Goal: Task Accomplishment & Management: Manage account settings

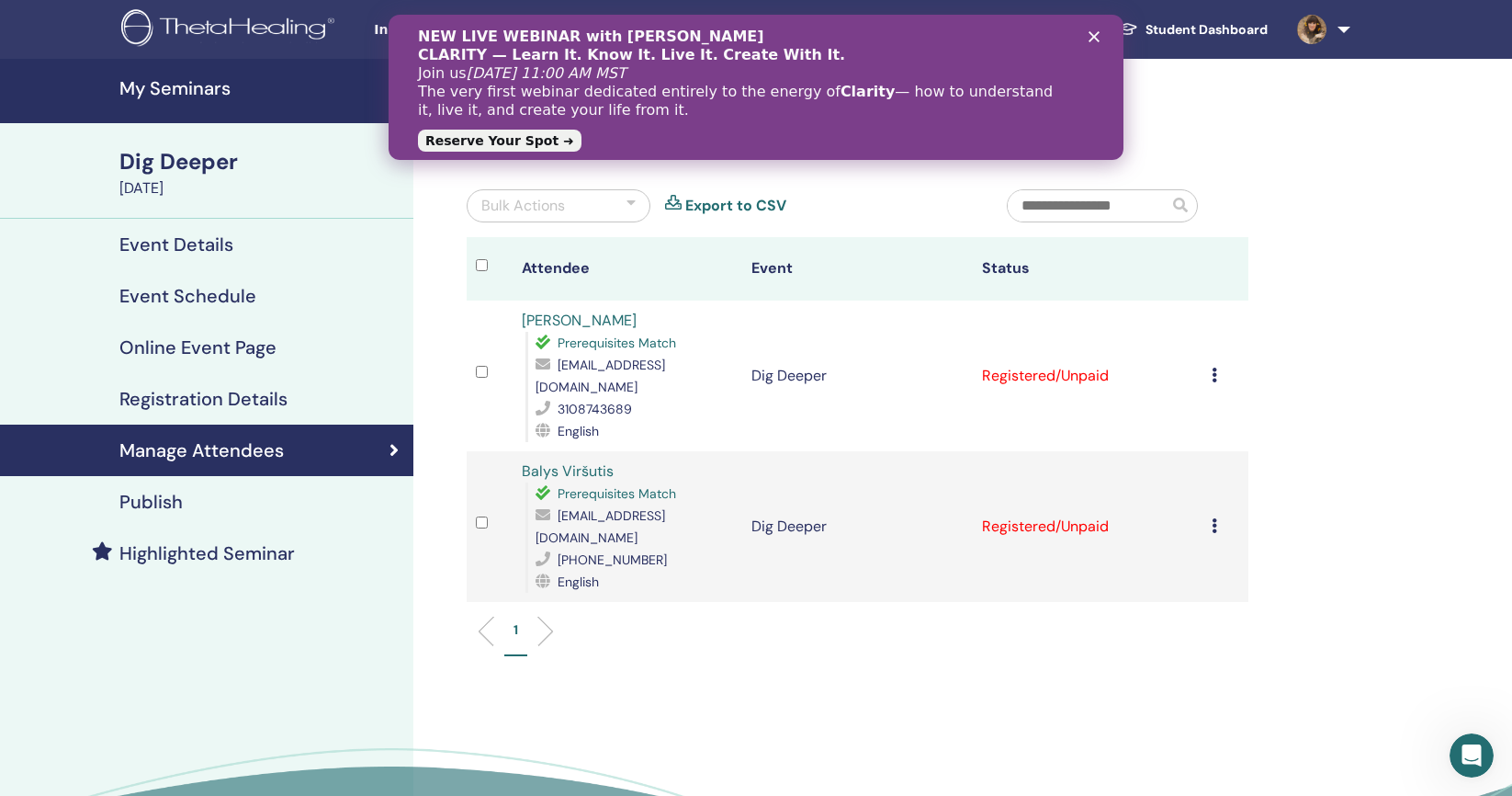
click at [1096, 39] on polygon "Close" at bounding box center [1094, 36] width 11 height 11
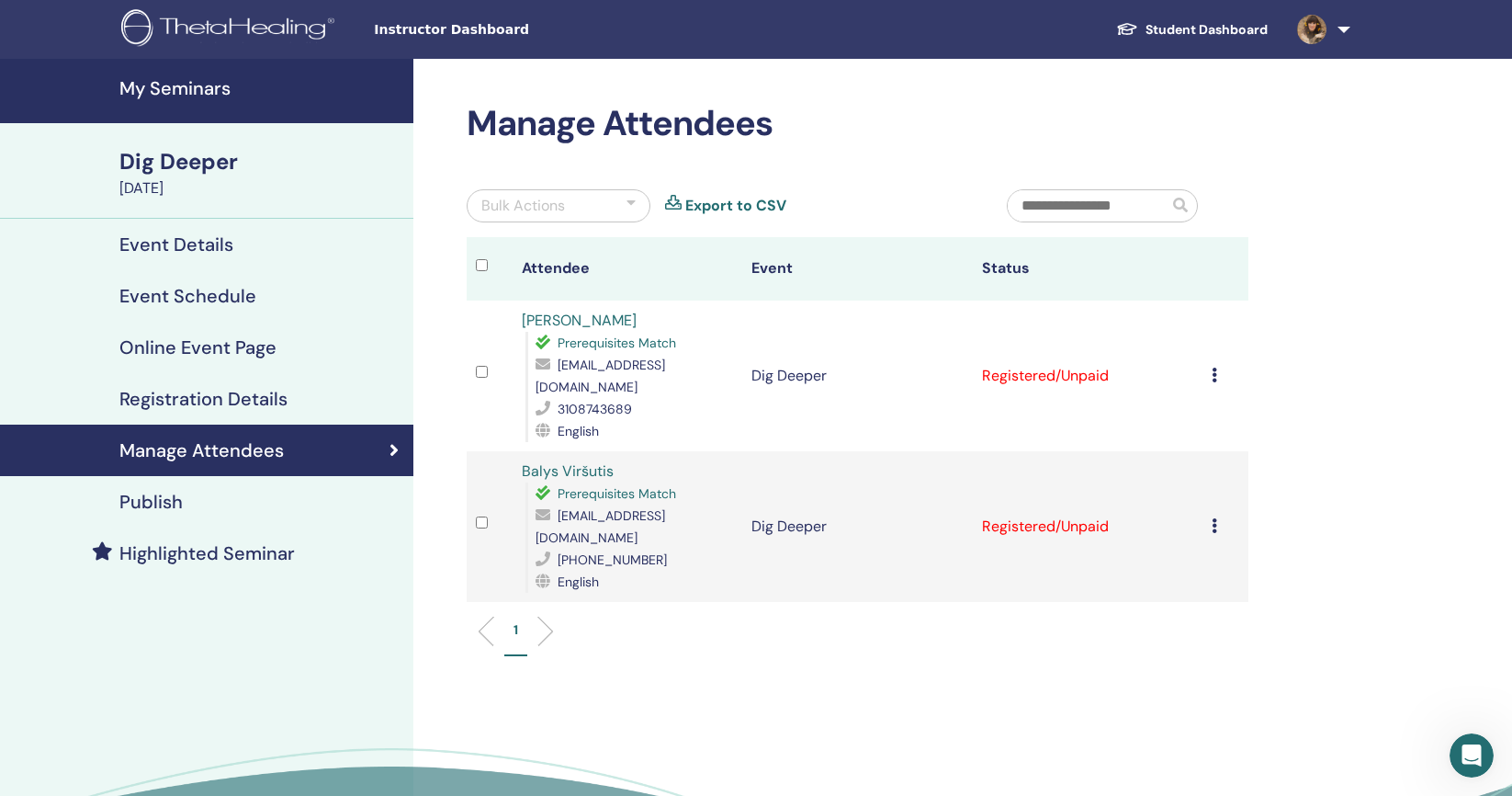
click at [185, 240] on h4 "Event Details" at bounding box center [176, 244] width 114 height 22
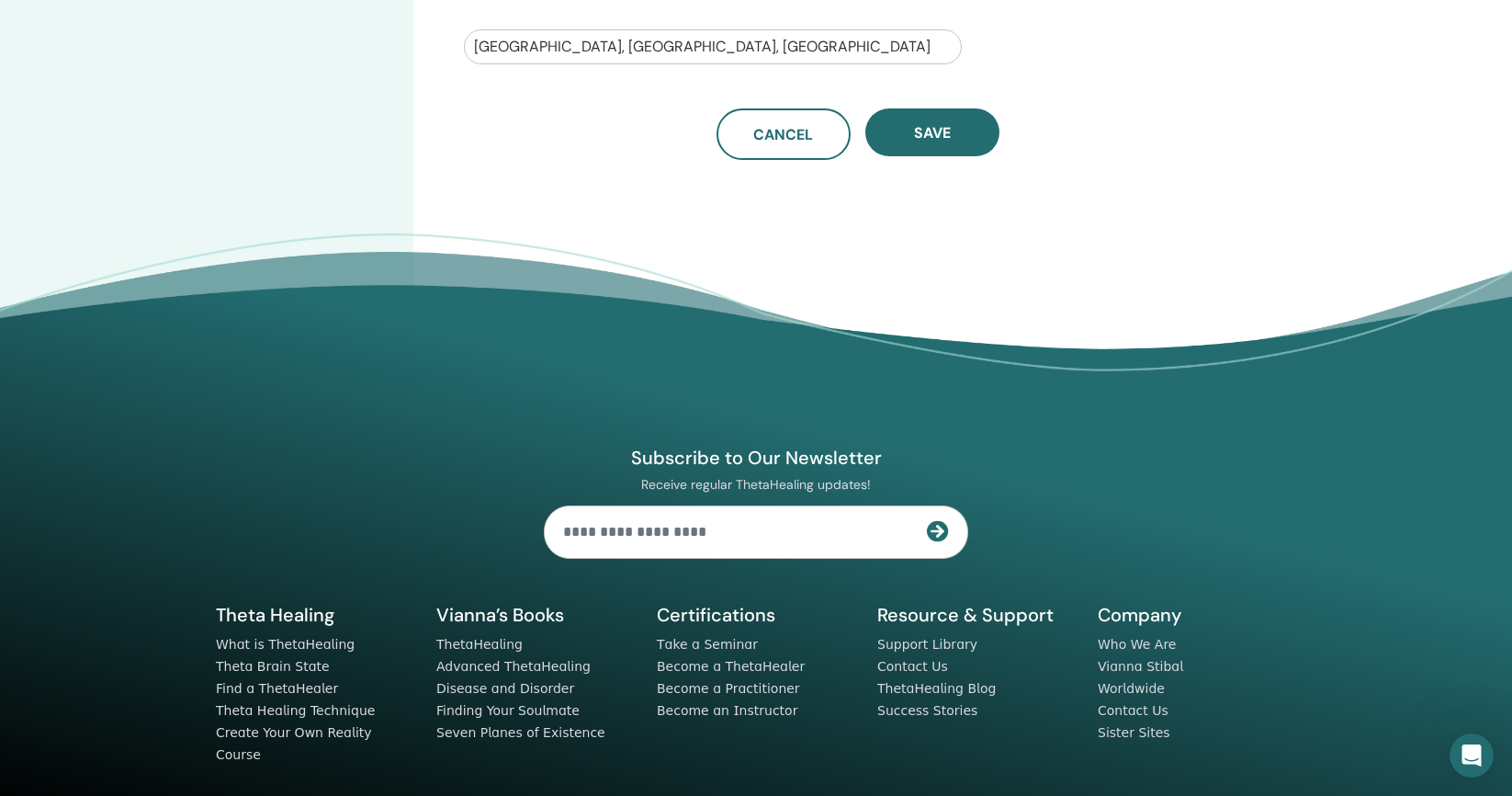
scroll to position [461, 0]
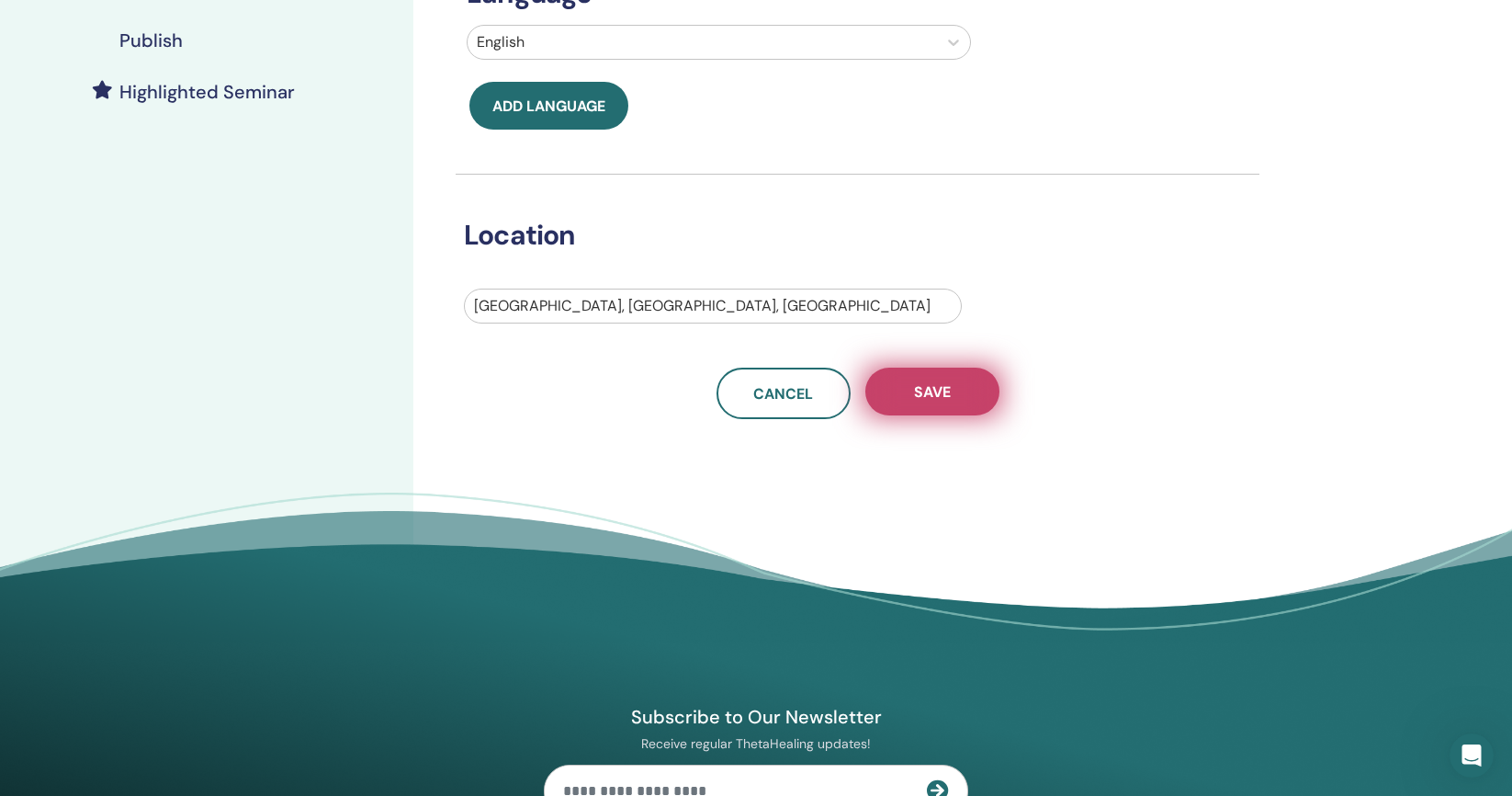
click at [951, 386] on button "Save" at bounding box center [932, 391] width 135 height 48
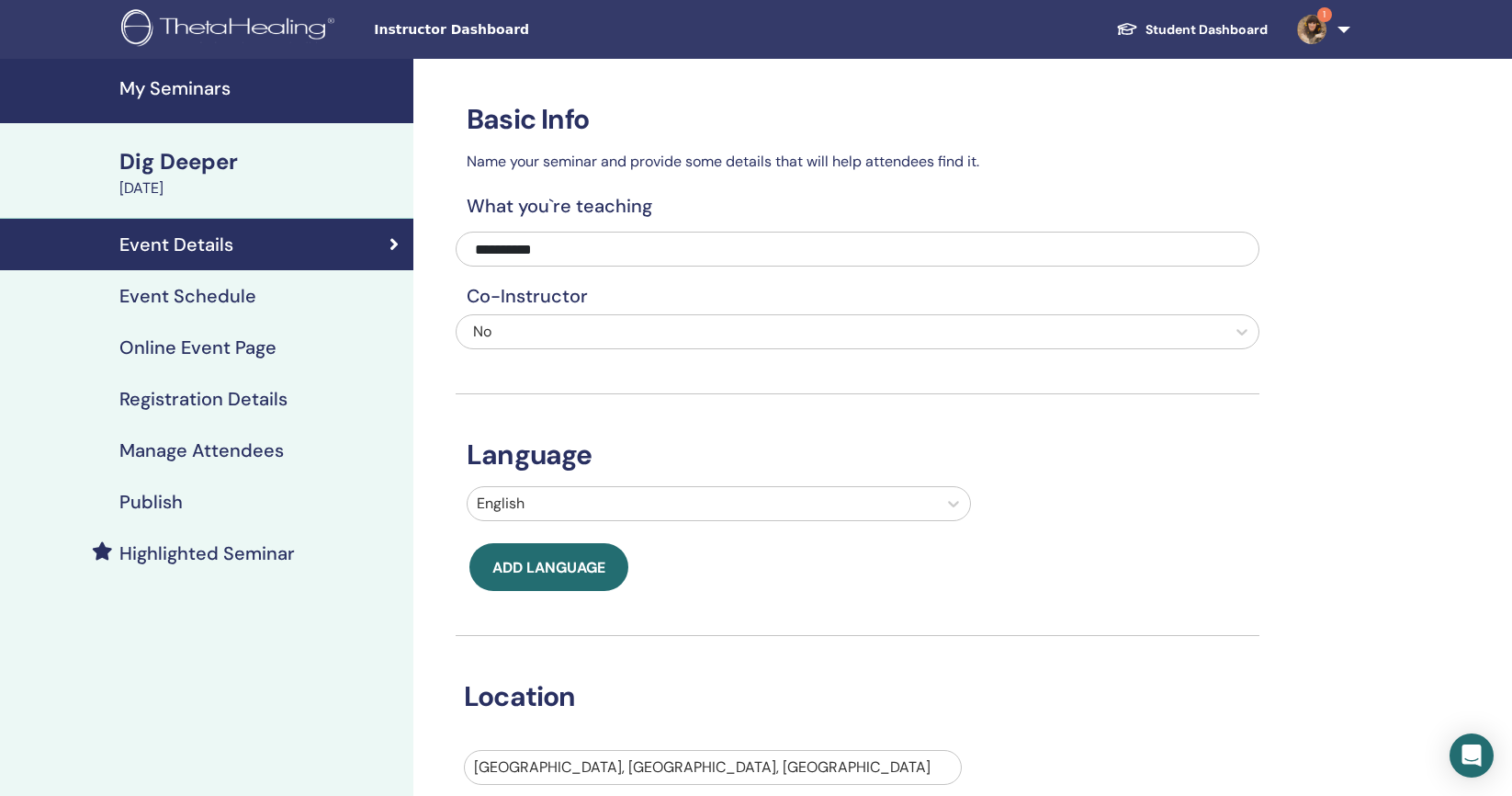
click at [198, 290] on h4 "Event Schedule" at bounding box center [187, 295] width 136 height 22
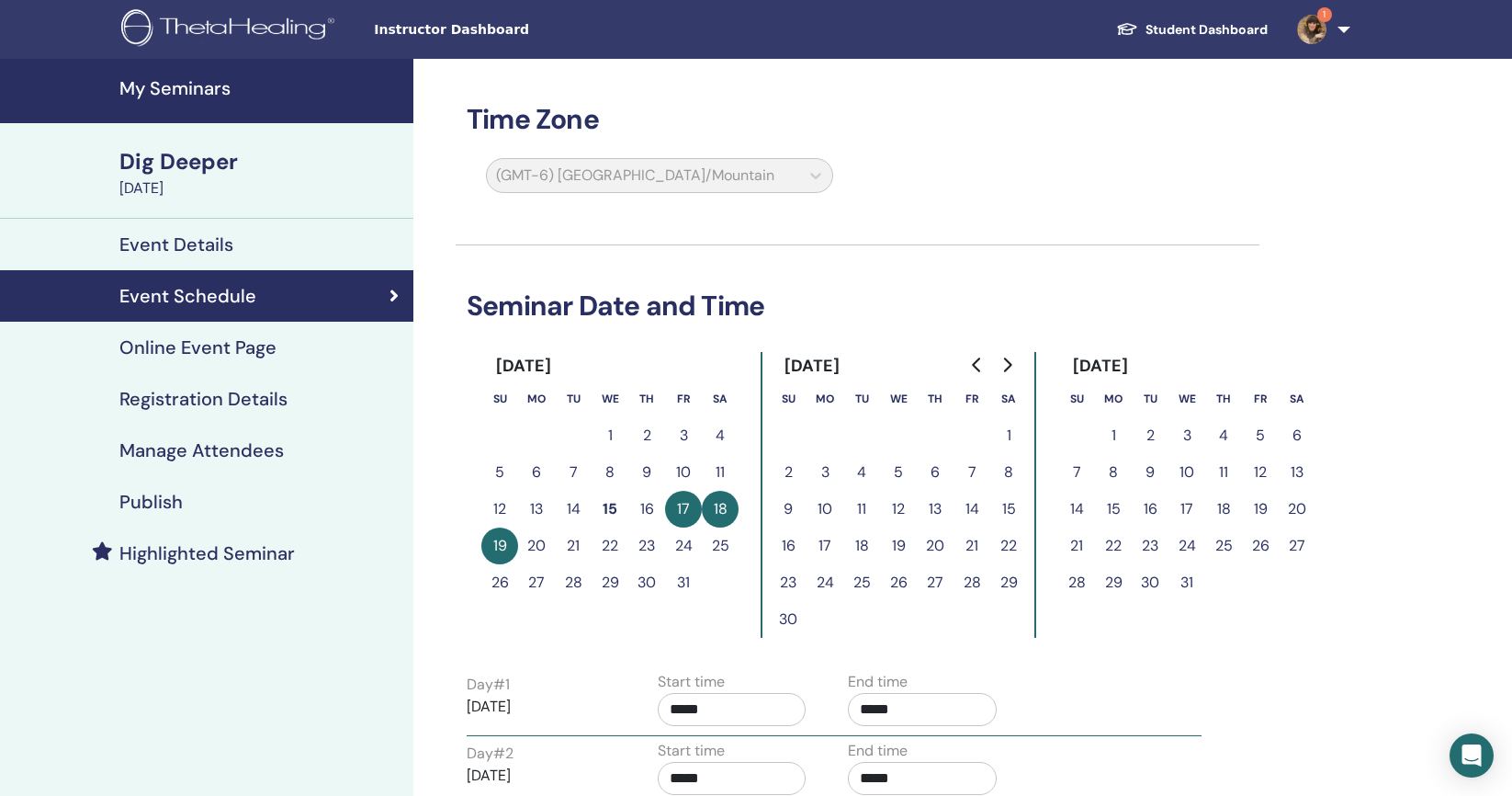
click at [183, 399] on h4 "Registration Details" at bounding box center [203, 398] width 168 height 22
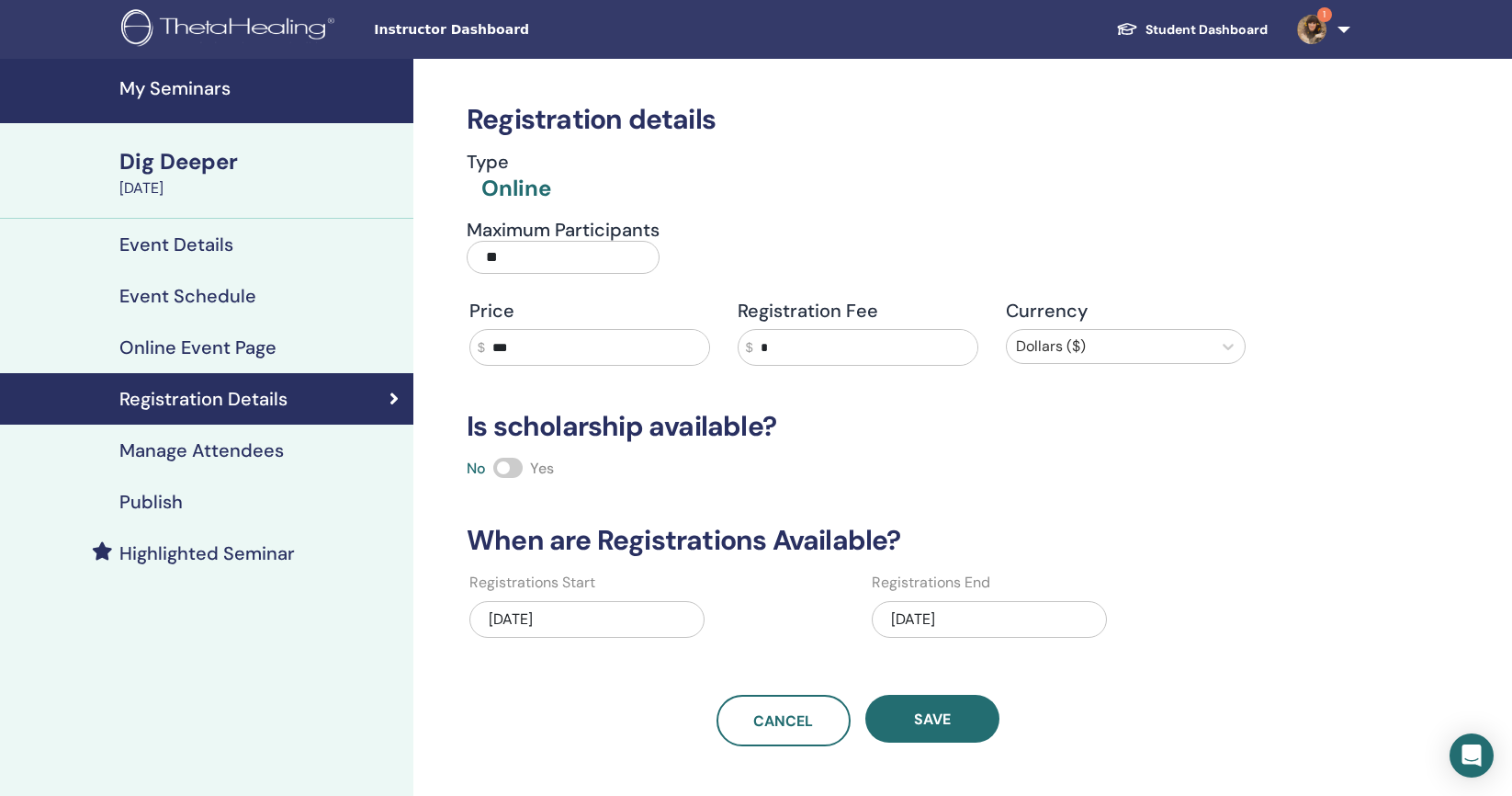
click at [193, 453] on h4 "Manage Attendees" at bounding box center [201, 450] width 164 height 22
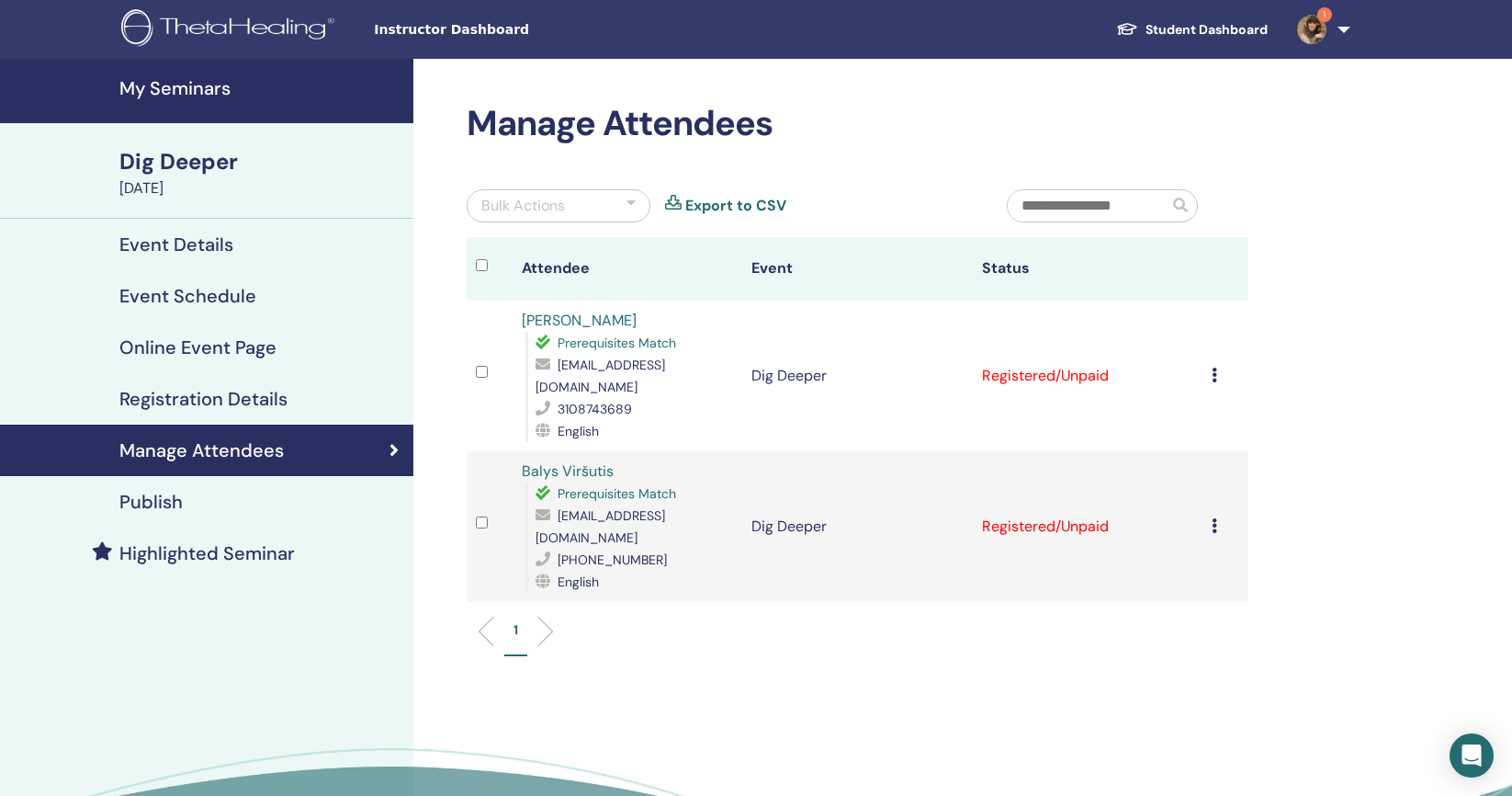
click at [1346, 31] on link "1" at bounding box center [1320, 29] width 75 height 59
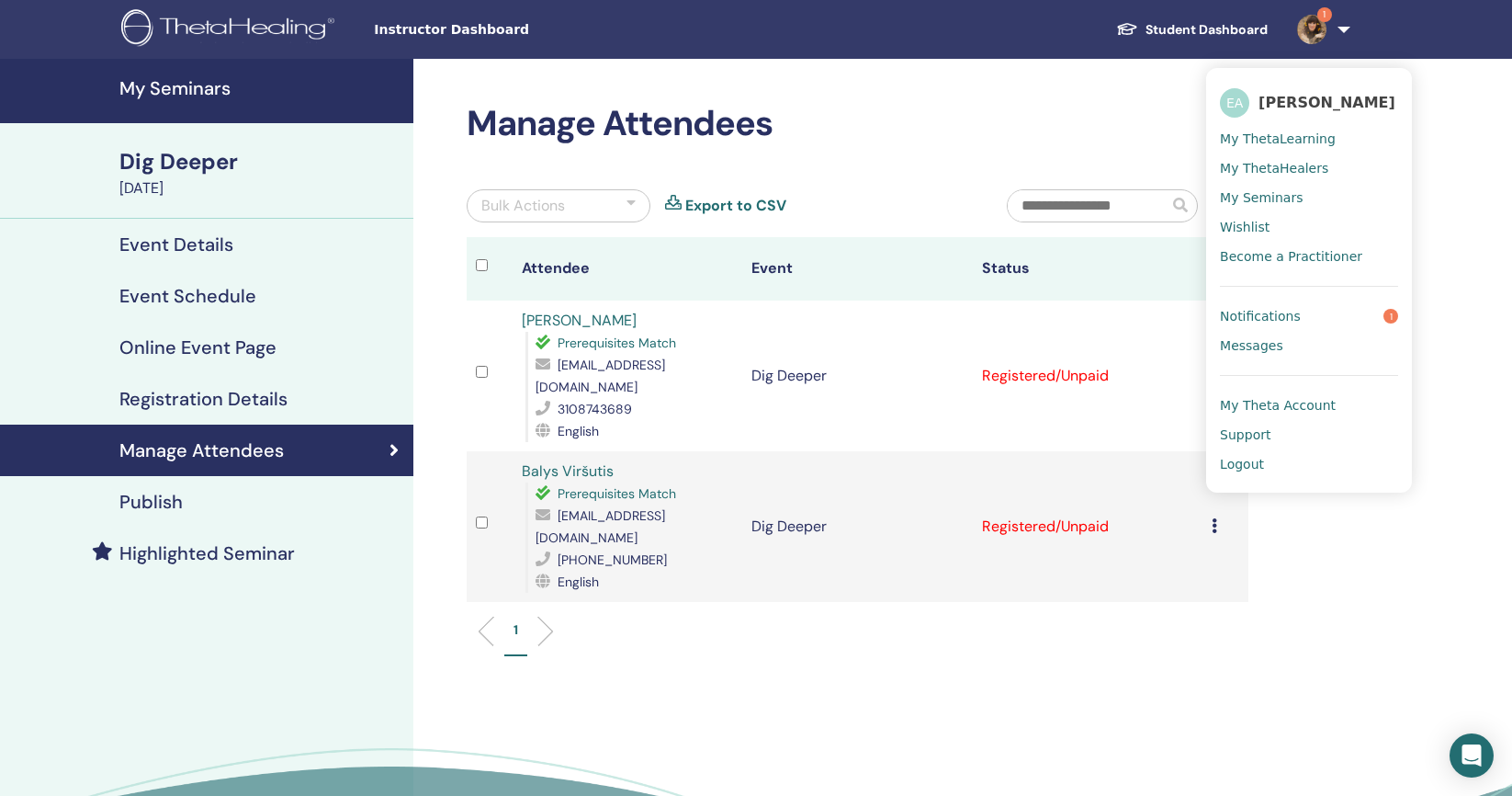
click at [1269, 311] on span "Notifications" at bounding box center [1260, 315] width 81 height 16
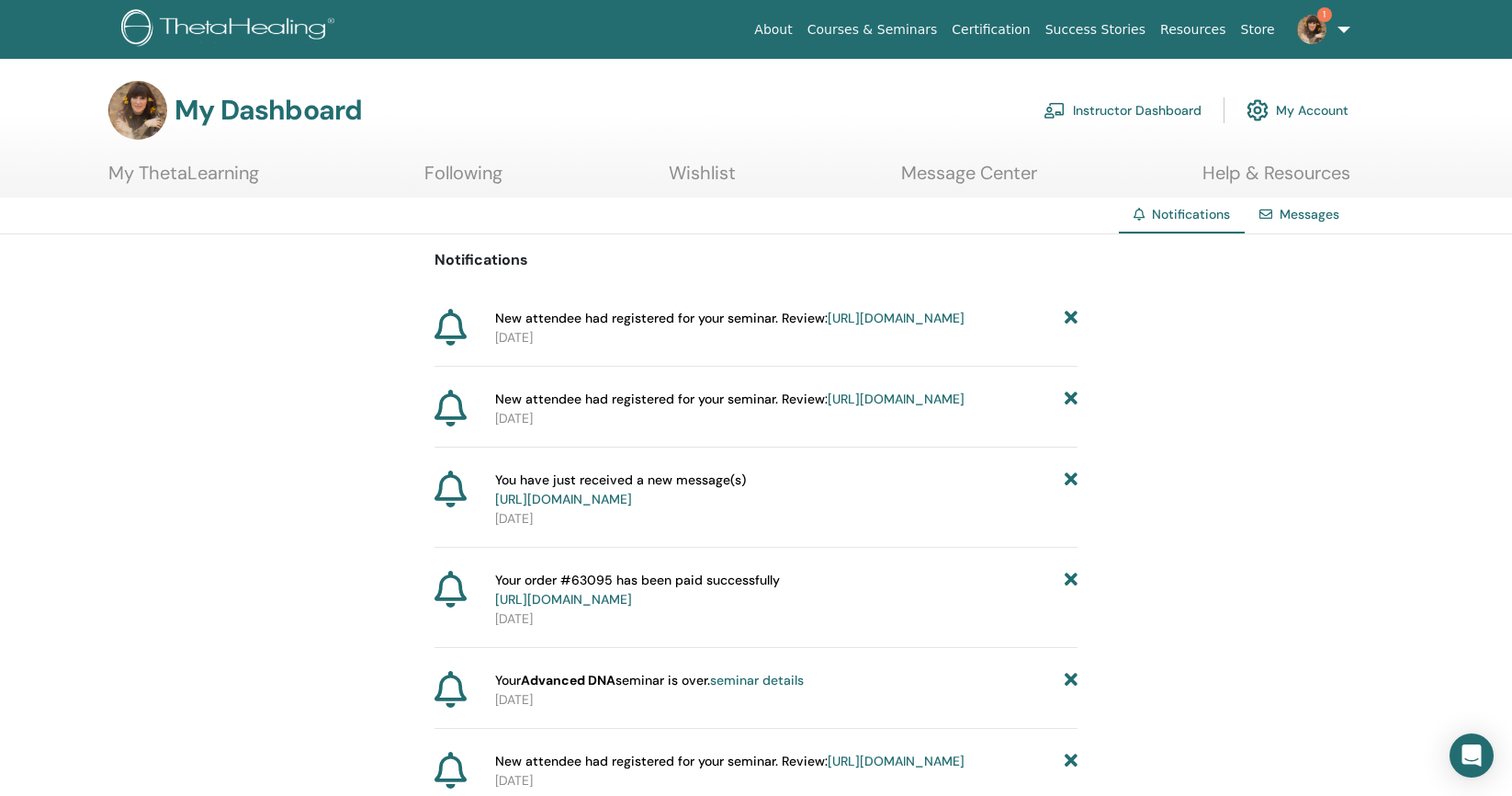
click at [828, 326] on link "https://member.thetahealing.com/instructor/seminar/371510/attendees" at bounding box center [896, 317] width 136 height 16
